Goal: Transaction & Acquisition: Purchase product/service

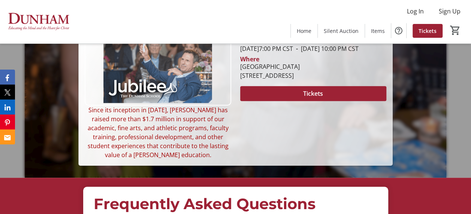
scroll to position [69, 0]
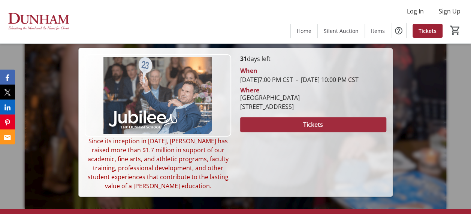
click at [310, 129] on span "Tickets" at bounding box center [313, 124] width 20 height 9
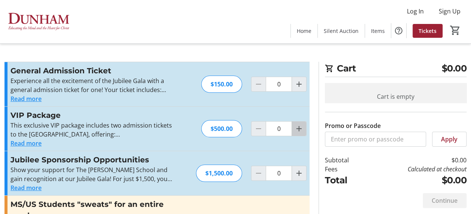
click at [298, 126] on mat-icon "Increment by one" at bounding box center [299, 128] width 9 height 9
type input "1"
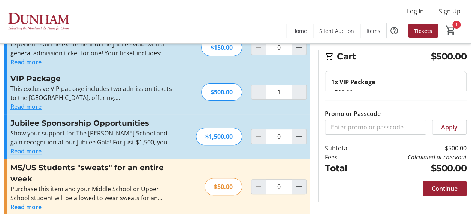
scroll to position [46, 0]
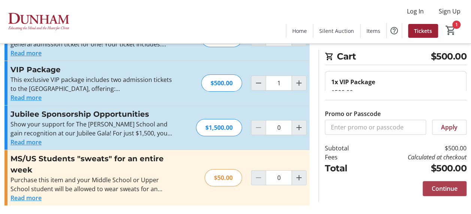
click at [438, 188] on span "Continue" at bounding box center [445, 188] width 26 height 9
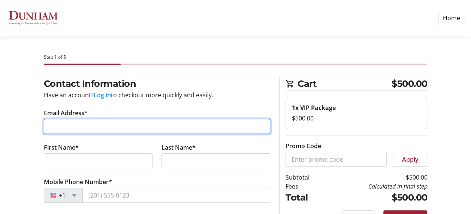
click at [106, 124] on input "Email Address*" at bounding box center [157, 126] width 227 height 15
type input "[PERSON_NAME][EMAIL_ADDRESS][DOMAIN_NAME]"
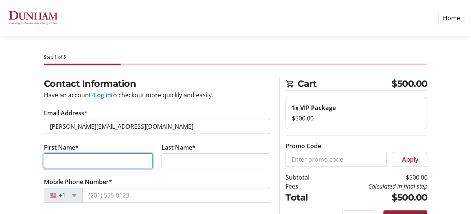
type input "[PERSON_NAME]"
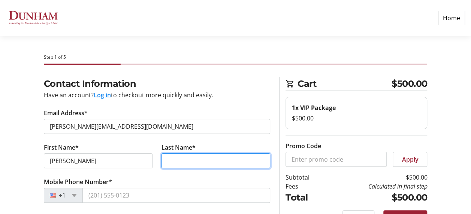
type input "[PERSON_NAME] III"
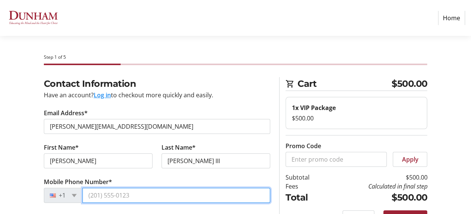
type input "[PHONE_NUMBER]"
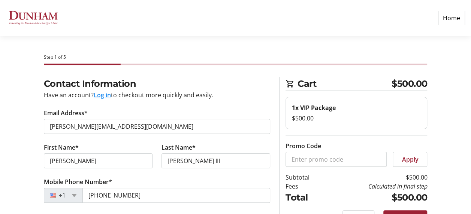
type input "[PERSON_NAME] Family Interests, LLC"
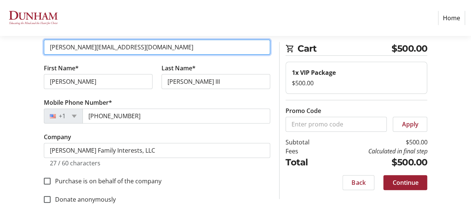
scroll to position [87, 0]
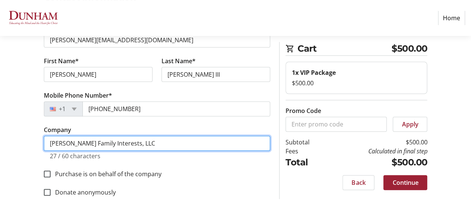
drag, startPoint x: 138, startPoint y: 145, endPoint x: -1, endPoint y: 157, distance: 140.0
click at [0, 157] on html "Home Step 1 of 5 Cart $500.00 1x VIP Package $500.00 Promo Code Apply Subtotal …" at bounding box center [235, 64] width 471 height 302
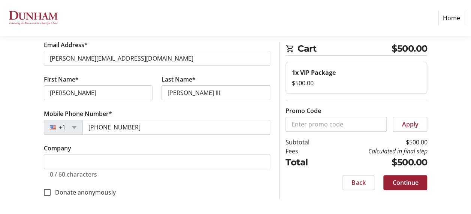
click at [16, 149] on div "Contact Information Have an account? Log in to checkout more quickly and easily…" at bounding box center [235, 112] width 471 height 206
click at [411, 181] on span "Continue" at bounding box center [405, 182] width 26 height 9
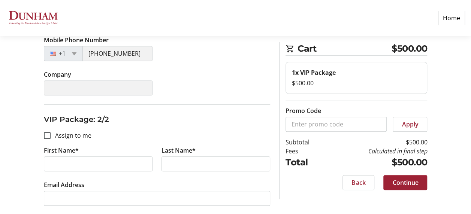
scroll to position [231, 0]
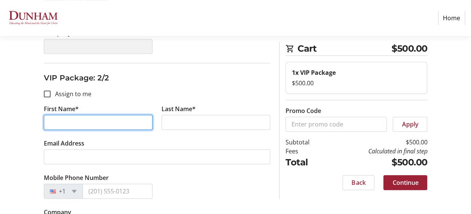
click at [96, 120] on input "First Name*" at bounding box center [98, 122] width 109 height 15
type input "Arabella"
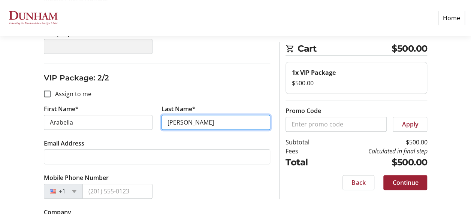
type input "[PERSON_NAME]"
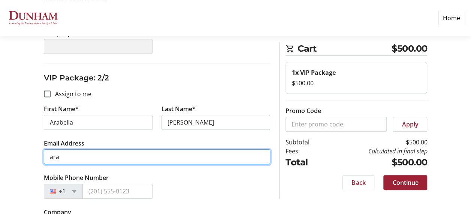
type input "ara"
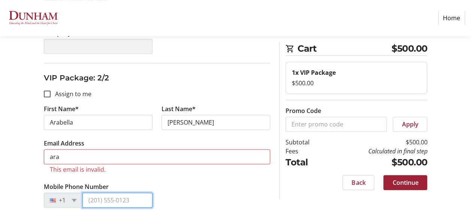
click at [108, 190] on tr-form-field "Mobile Phone Number +1" at bounding box center [98, 199] width 118 height 34
type input "[PHONE_NUMBER]"
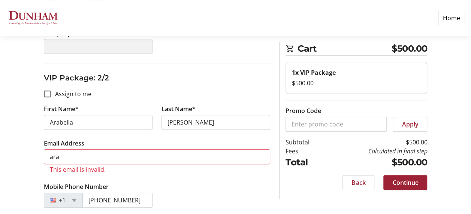
type input "[PERSON_NAME] Family Interests, LLC"
type input "[PHONE_NUMBER]"
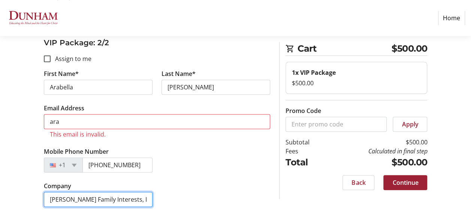
drag, startPoint x: 139, startPoint y: 195, endPoint x: -1, endPoint y: 216, distance: 142.4
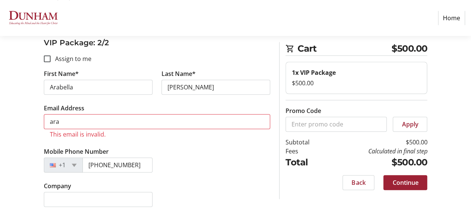
click at [232, 159] on div "Mobile Phone Number [PHONE_NUMBER]" at bounding box center [157, 164] width 236 height 34
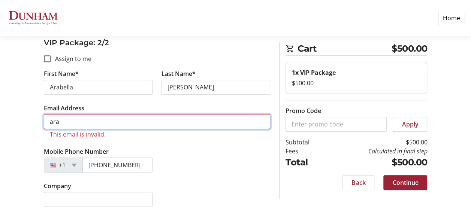
click at [115, 123] on input "ara" at bounding box center [157, 121] width 227 height 15
type input "[EMAIL_ADDRESS][DOMAIN_NAME]"
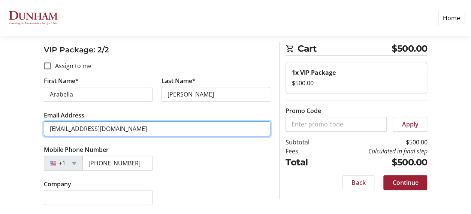
scroll to position [257, 0]
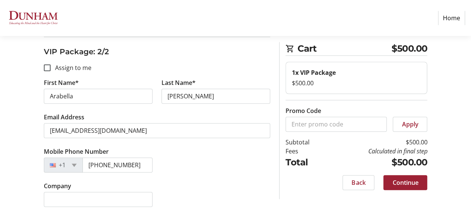
click at [209, 161] on div "Mobile Phone Number [PHONE_NUMBER]" at bounding box center [157, 164] width 236 height 34
click at [412, 181] on span "Continue" at bounding box center [405, 182] width 26 height 9
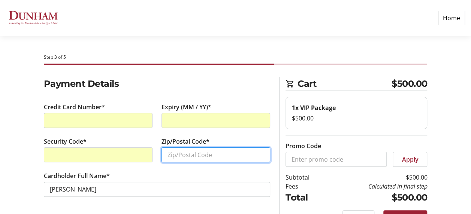
click at [207, 154] on input "Zip/Postal Code*" at bounding box center [215, 155] width 109 height 15
type input "8"
type input "71201"
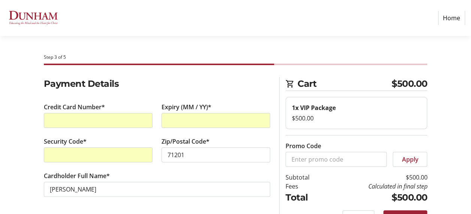
click at [431, 90] on div "Cart $500.00 1x VIP Package $500.00 Promo Code Apply Subtotal $500.00 Fees Calc…" at bounding box center [353, 155] width 157 height 157
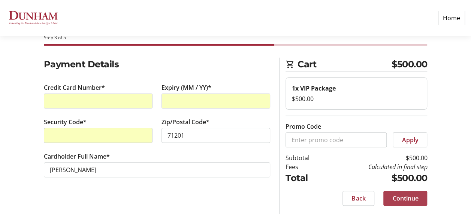
click at [410, 200] on span "Continue" at bounding box center [405, 198] width 26 height 9
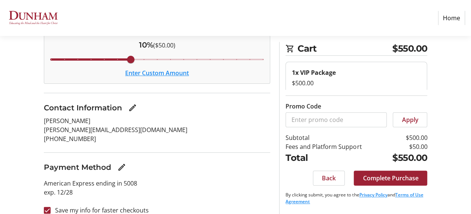
scroll to position [100, 0]
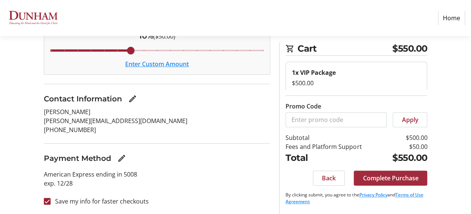
click at [410, 173] on span at bounding box center [390, 178] width 73 height 18
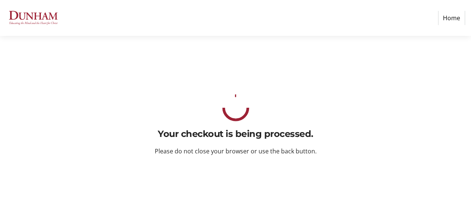
scroll to position [0, 0]
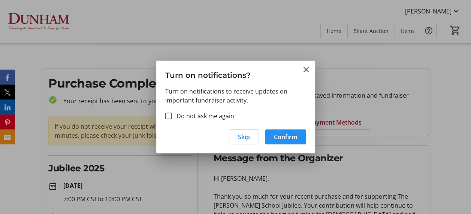
click at [281, 136] on span "Confirm" at bounding box center [285, 137] width 23 height 9
